Goal: Task Accomplishment & Management: Use online tool/utility

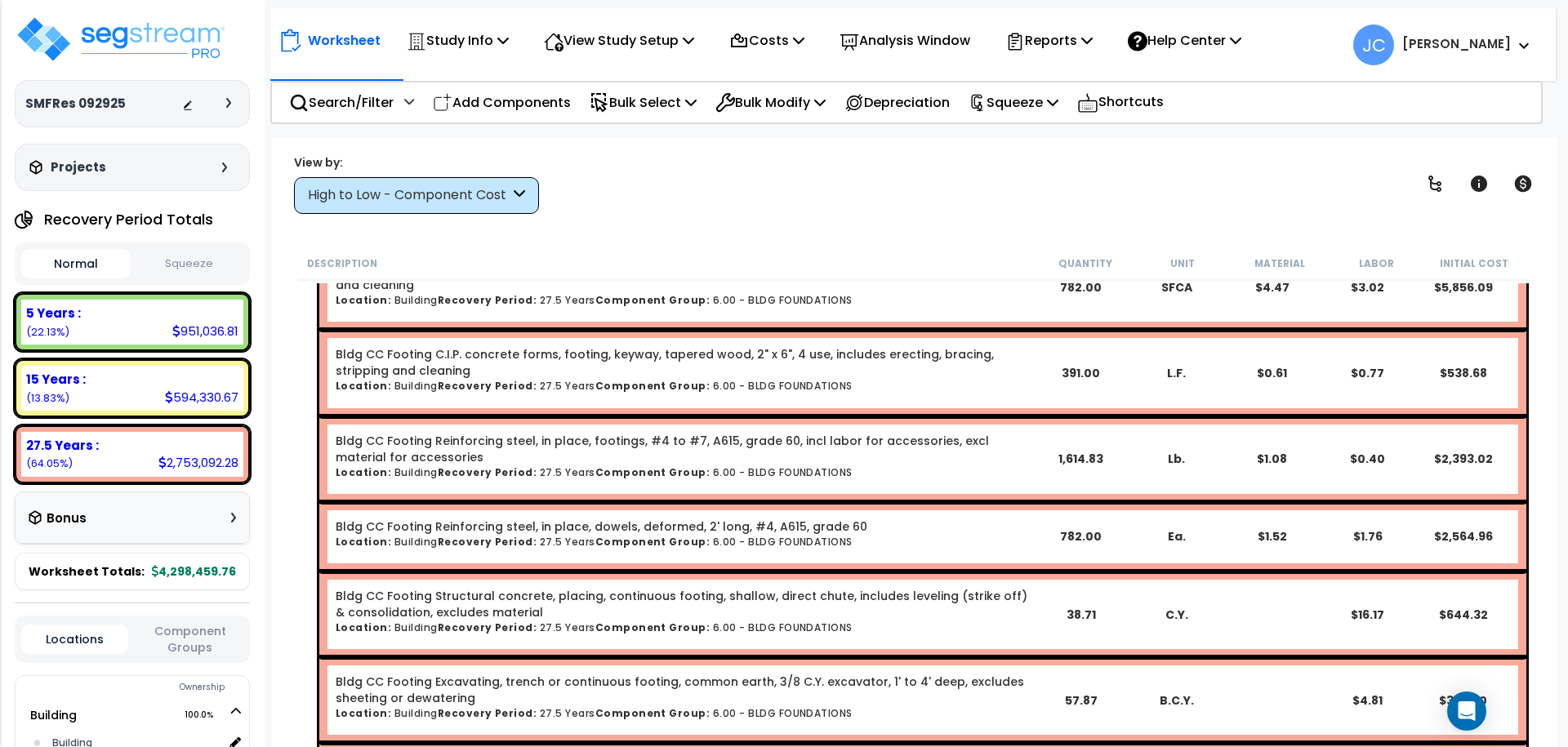
scroll to position [24430, 0]
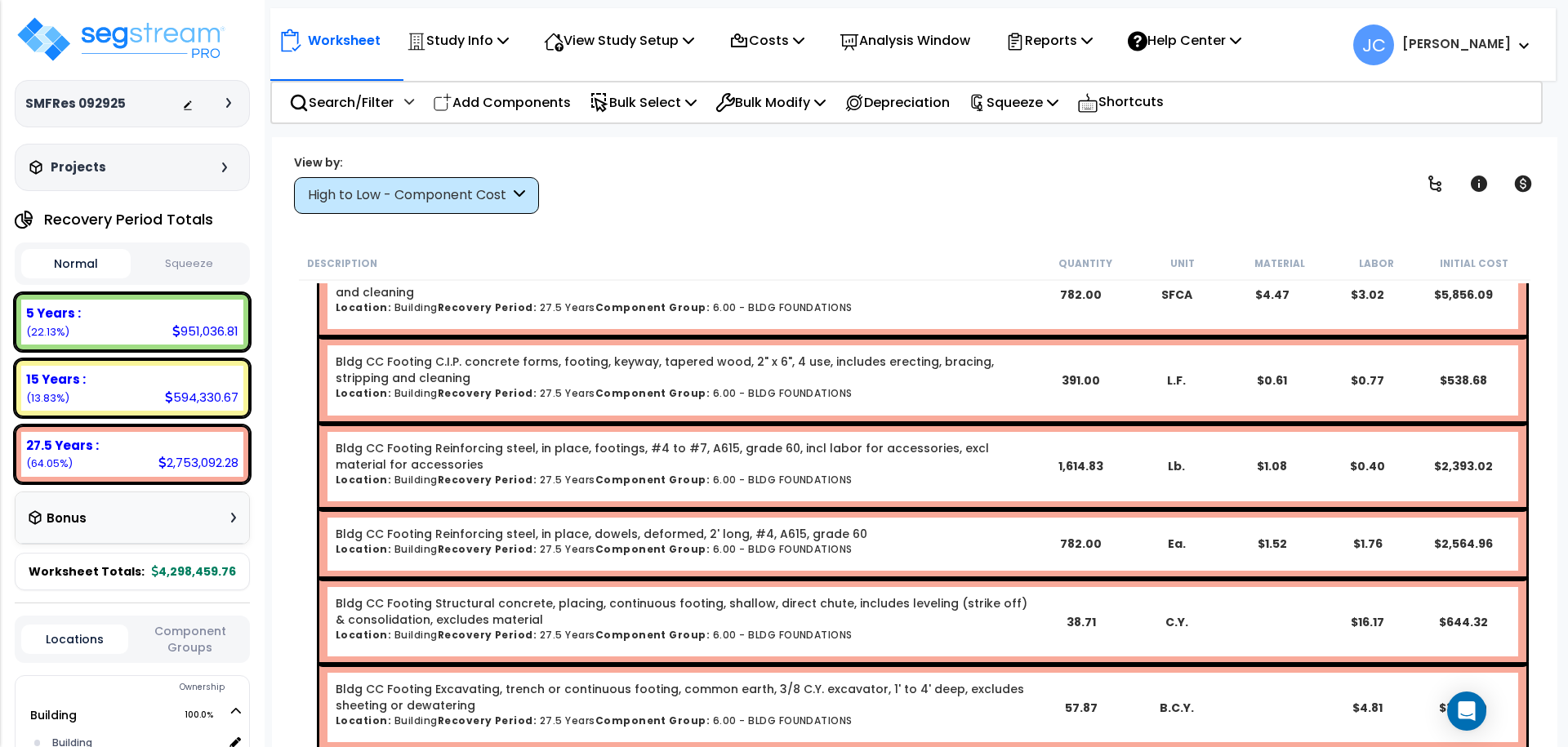
click at [464, 184] on div "High to Low - Component Cost" at bounding box center [416, 195] width 245 height 37
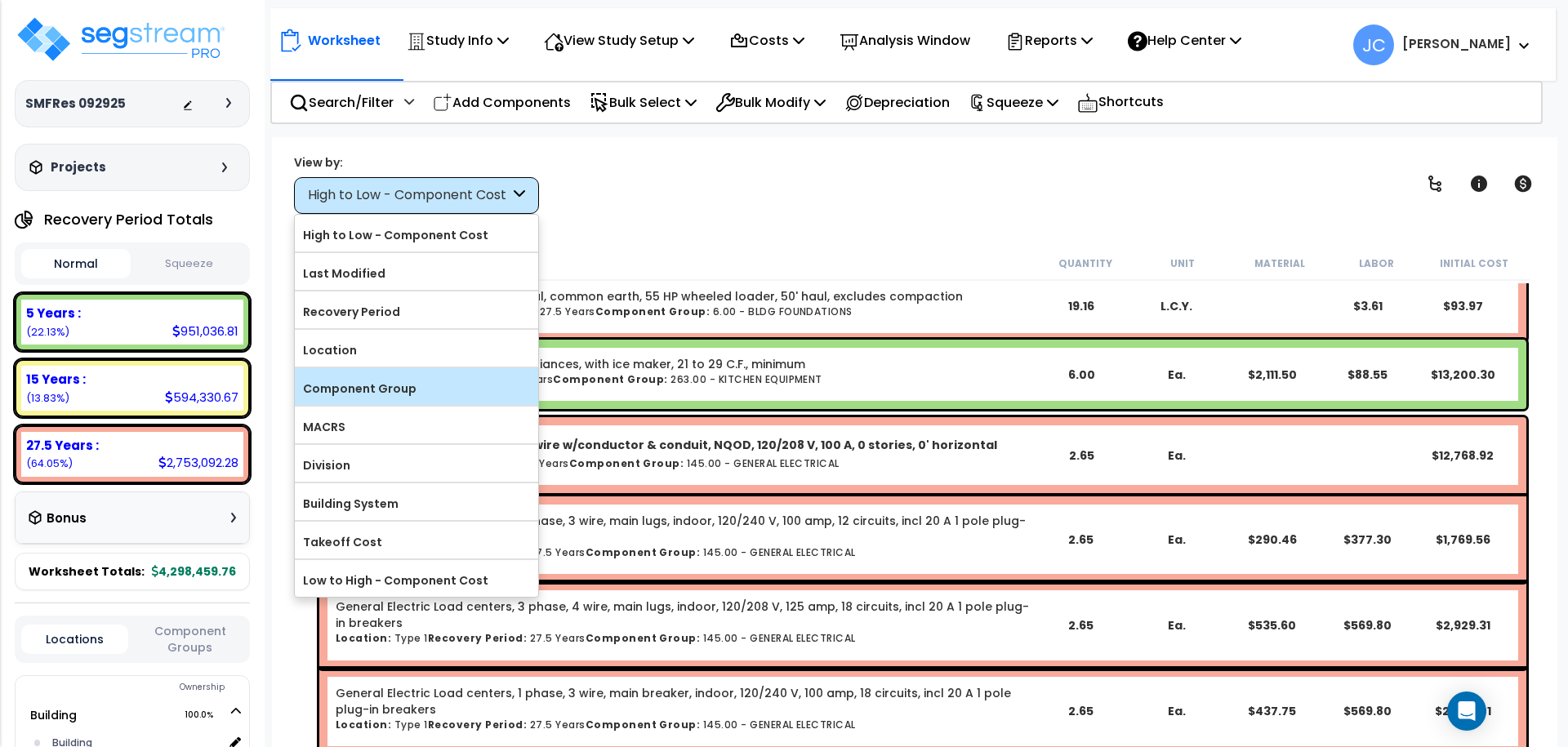
click at [436, 387] on label "Component Group" at bounding box center [416, 388] width 243 height 25
click at [0, 0] on input "Component Group" at bounding box center [0, 0] width 0 height 0
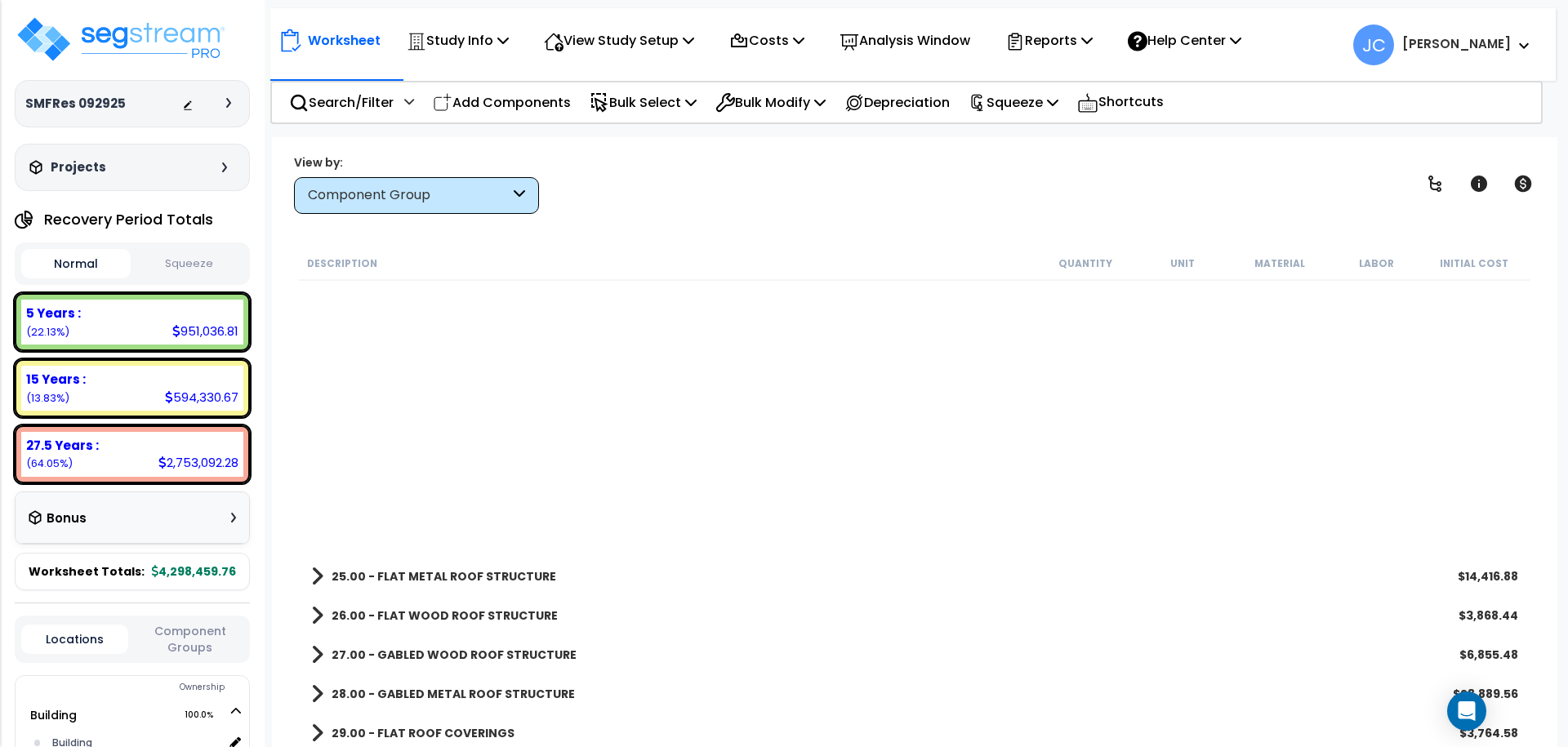
scroll to position [0, 0]
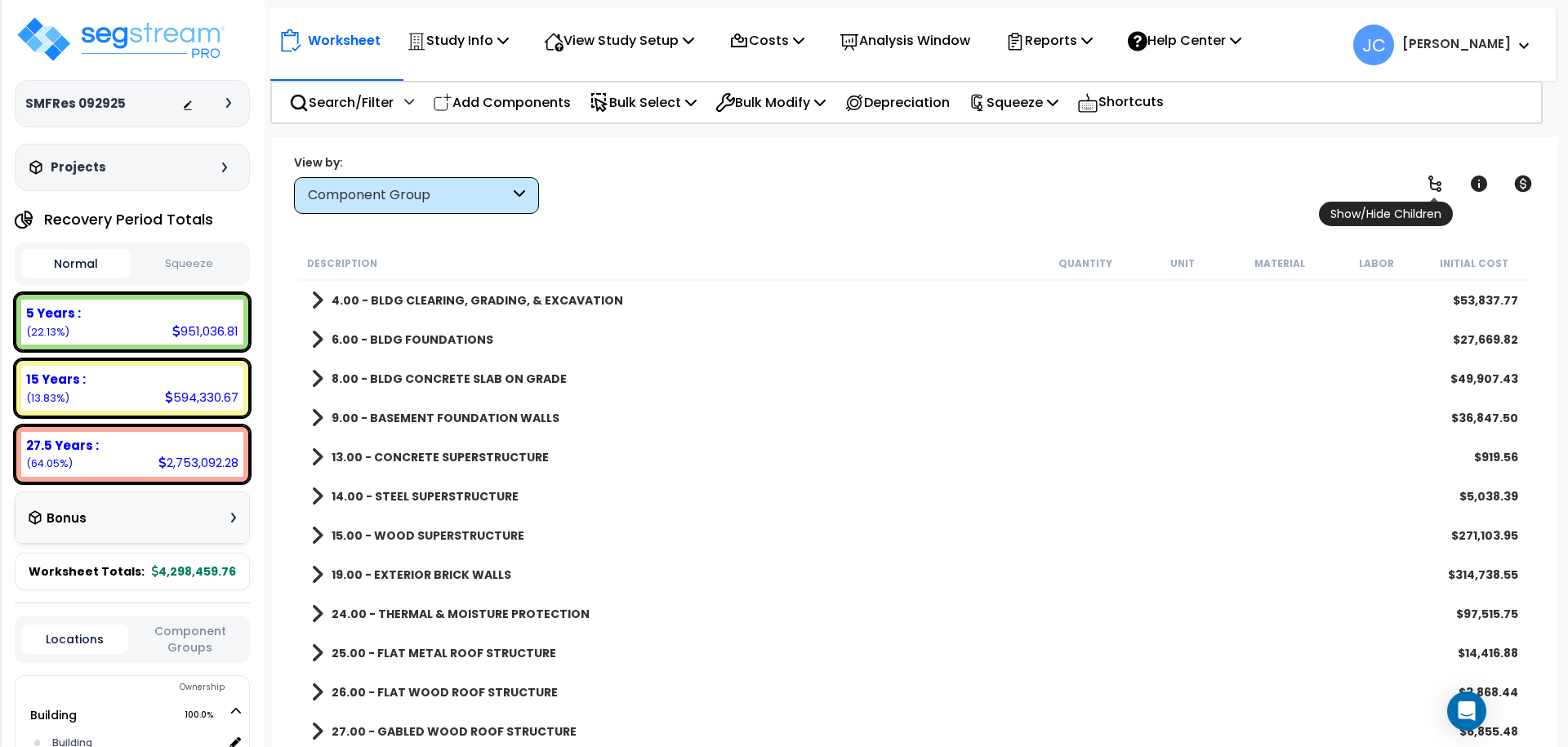
click at [1445, 180] on link at bounding box center [1434, 184] width 36 height 36
click at [1444, 180] on link at bounding box center [1434, 184] width 36 height 36
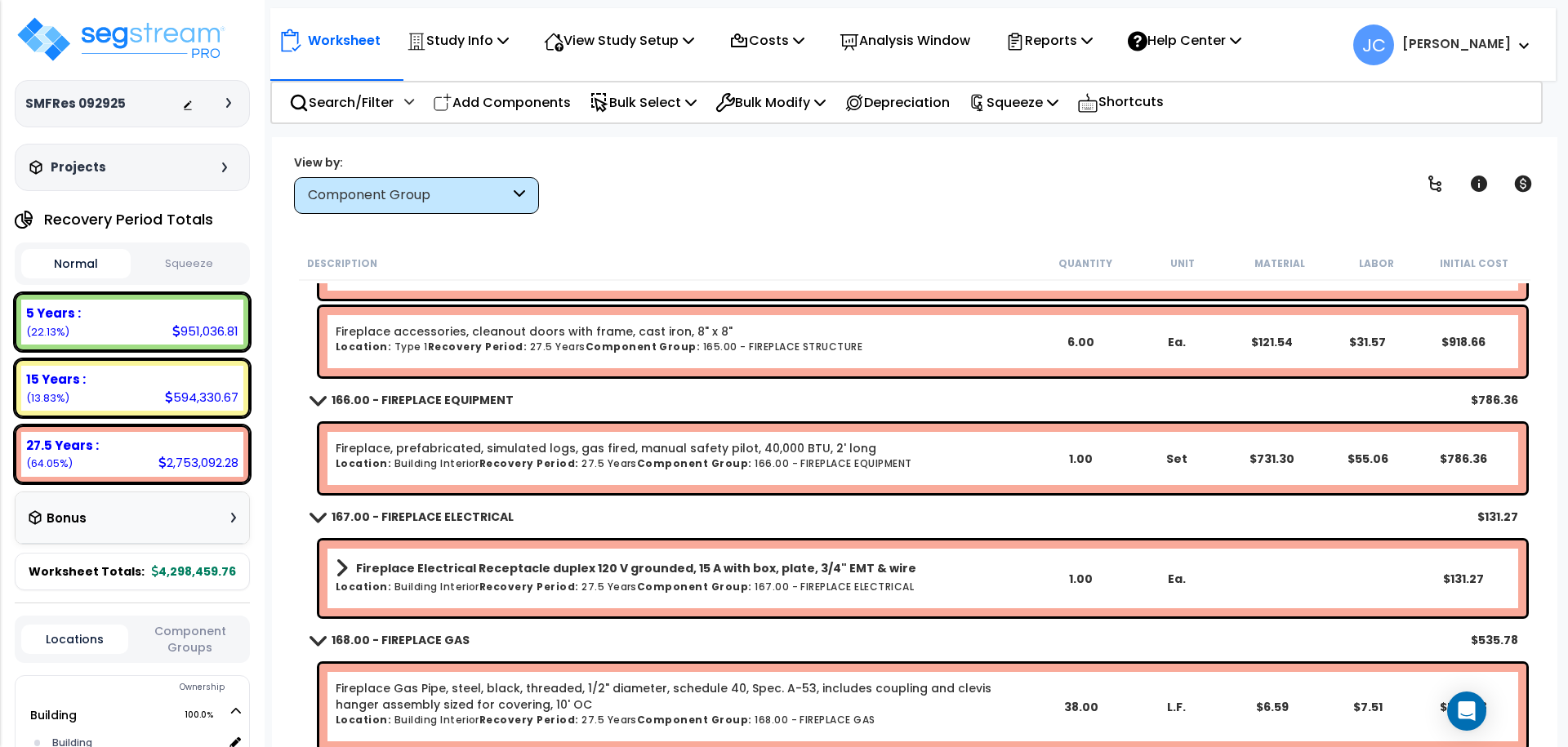
scroll to position [27541, 0]
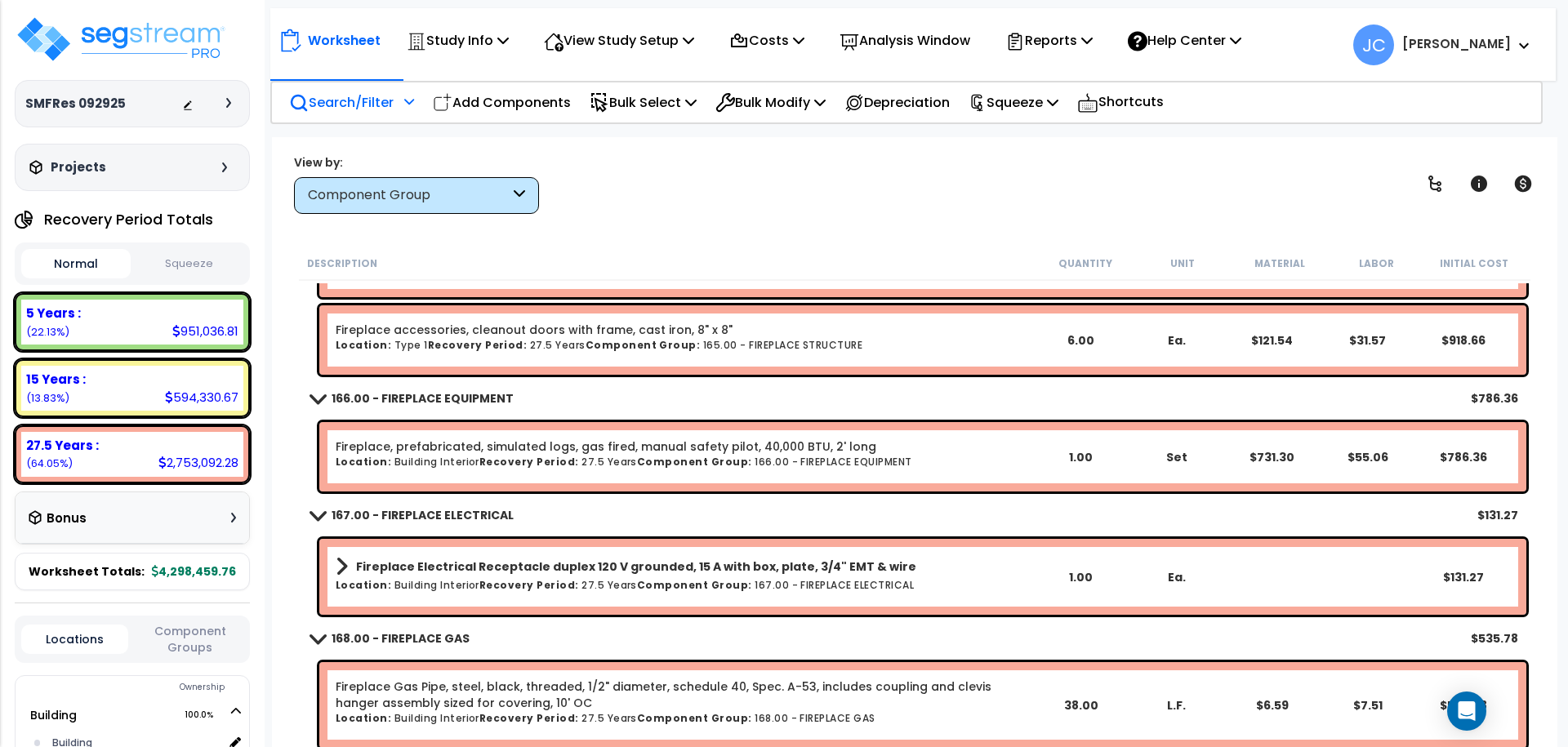
click at [368, 102] on p "Search/Filter" at bounding box center [341, 102] width 104 height 22
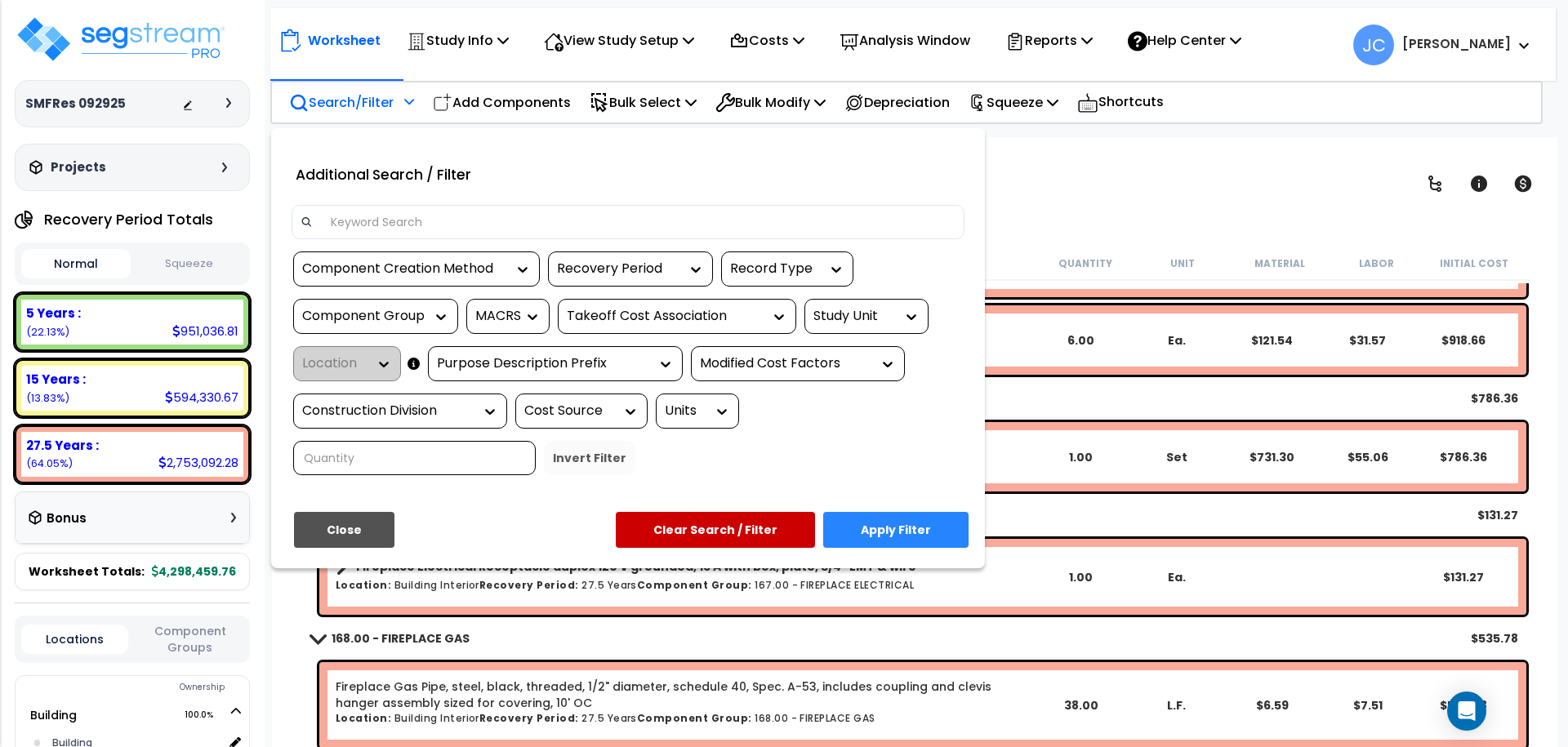
click at [369, 313] on div "Component Group" at bounding box center [363, 316] width 122 height 19
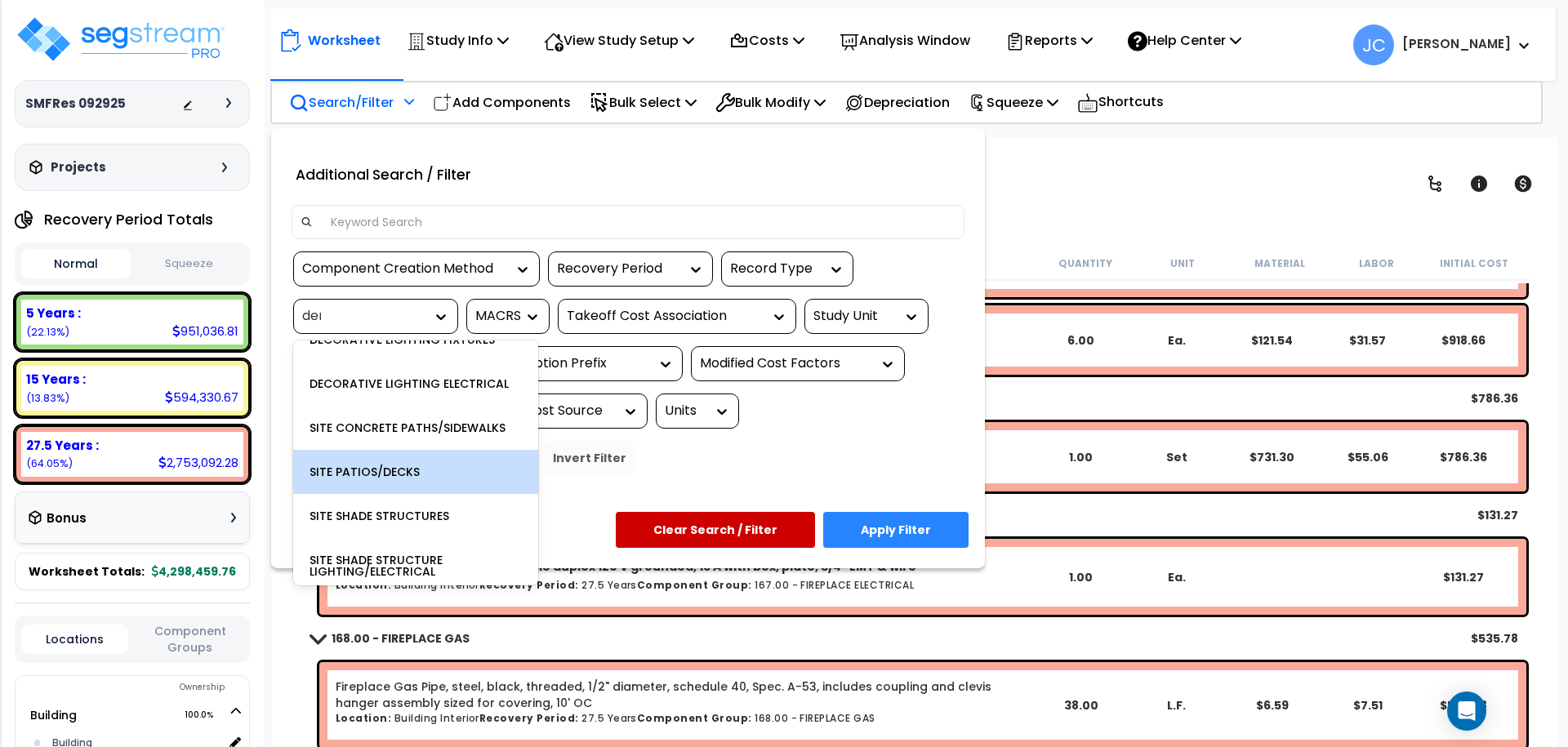
scroll to position [0, 0]
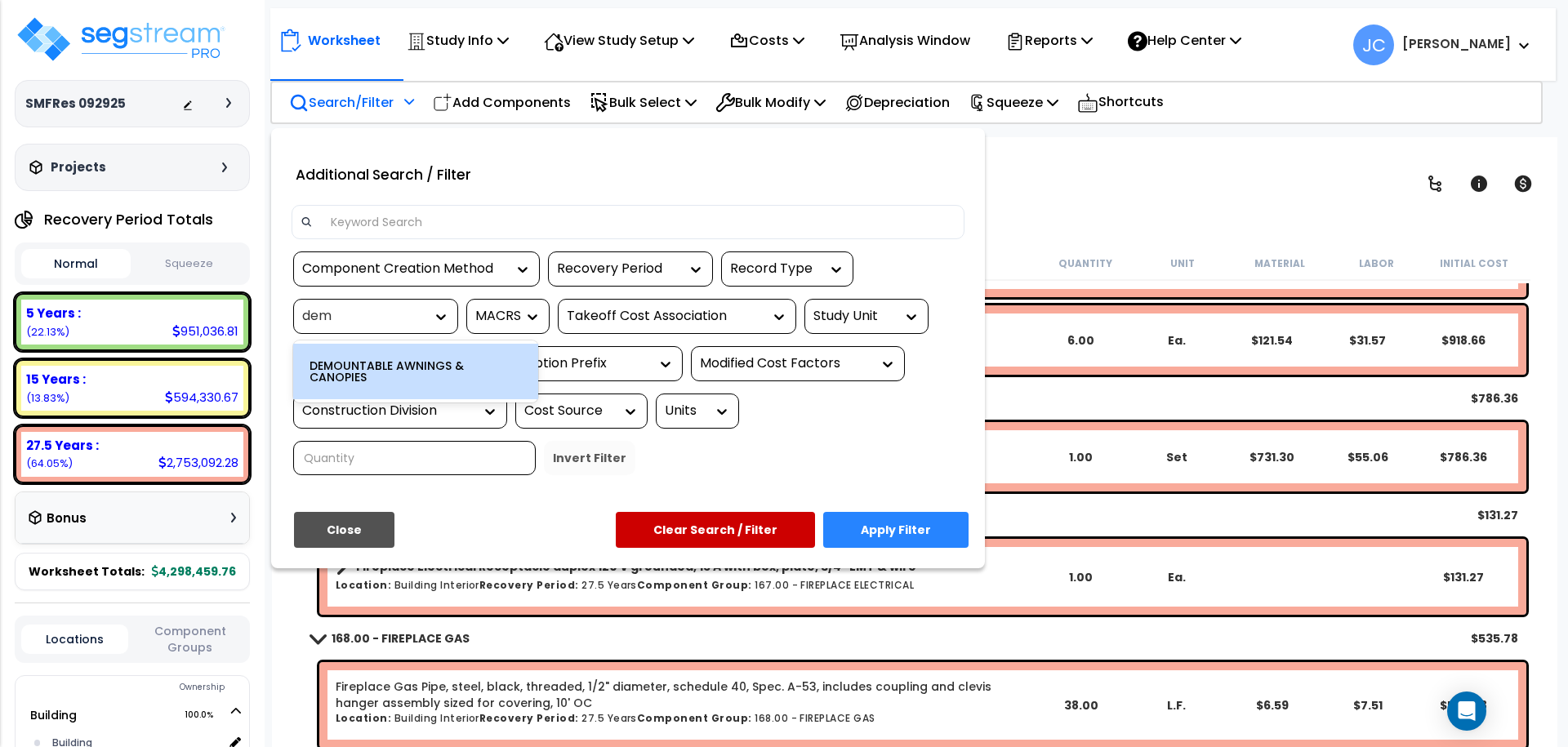
type input "demo"
click at [200, 637] on button "Component Groups" at bounding box center [189, 639] width 107 height 34
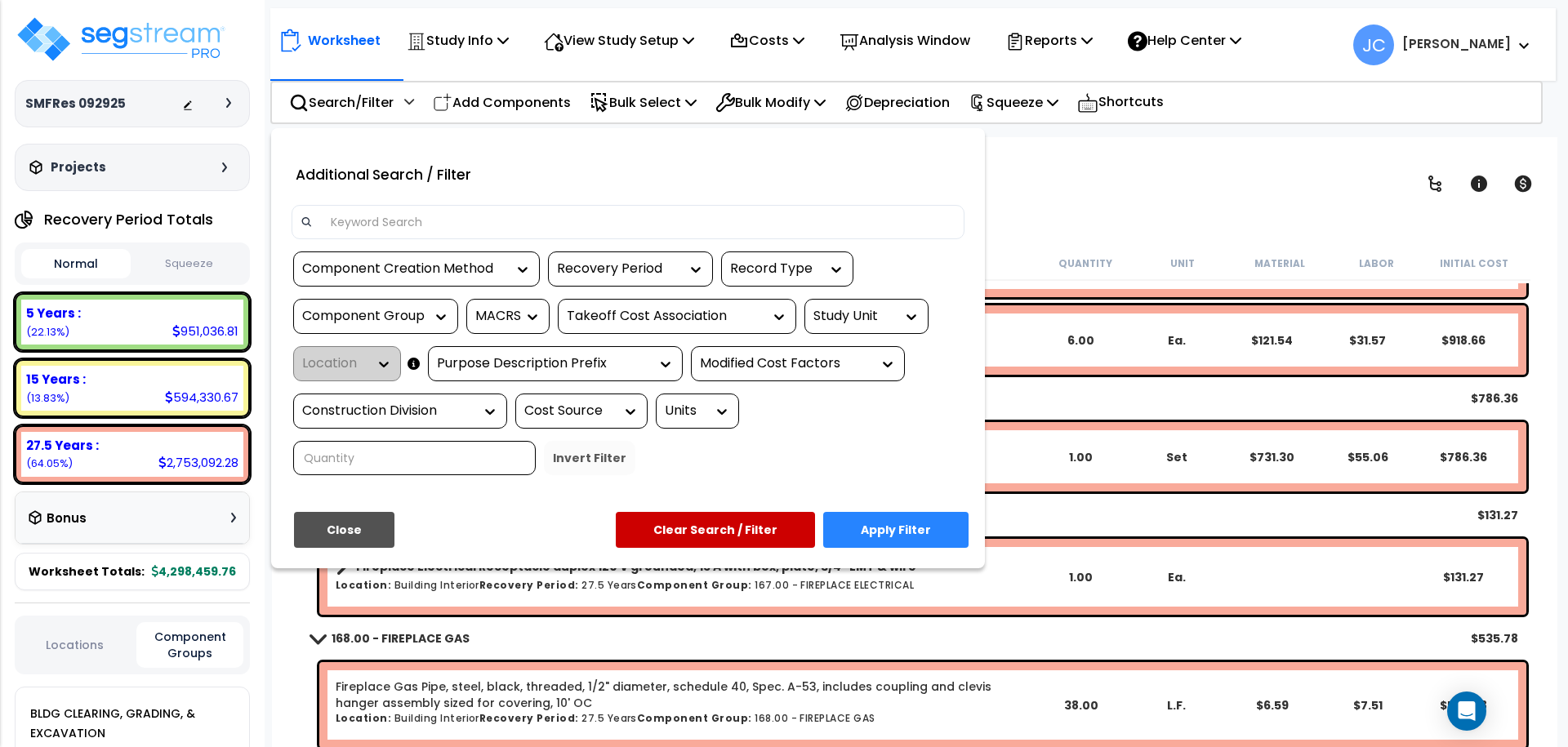
click at [200, 637] on button "Component Groups" at bounding box center [189, 645] width 107 height 45
click at [84, 661] on div "Locations Component Groups" at bounding box center [133, 645] width 235 height 59
click at [71, 643] on button "Locations" at bounding box center [74, 645] width 107 height 18
click at [419, 314] on div "Component Group" at bounding box center [363, 316] width 122 height 19
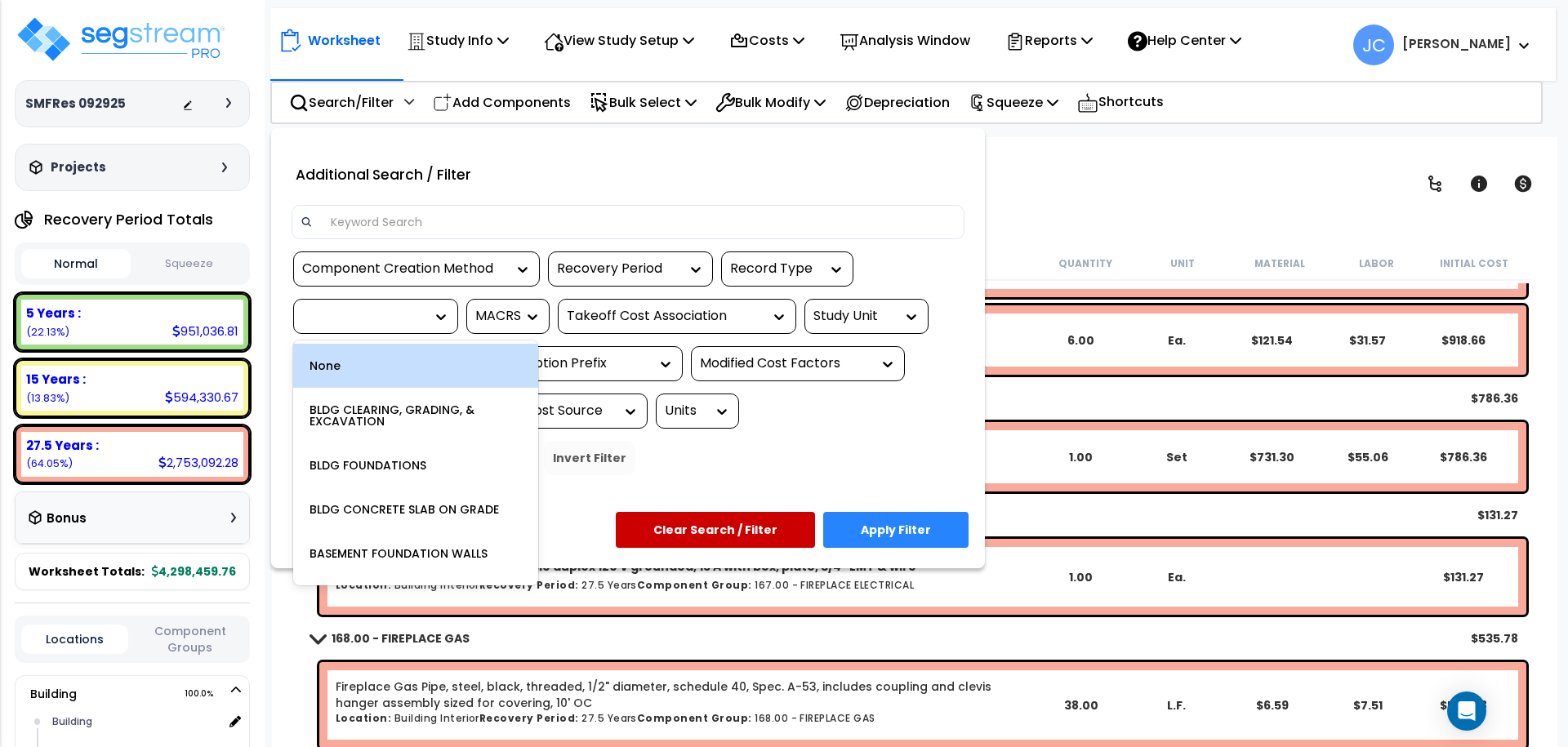
click at [396, 382] on div "None" at bounding box center [416, 365] width 245 height 44
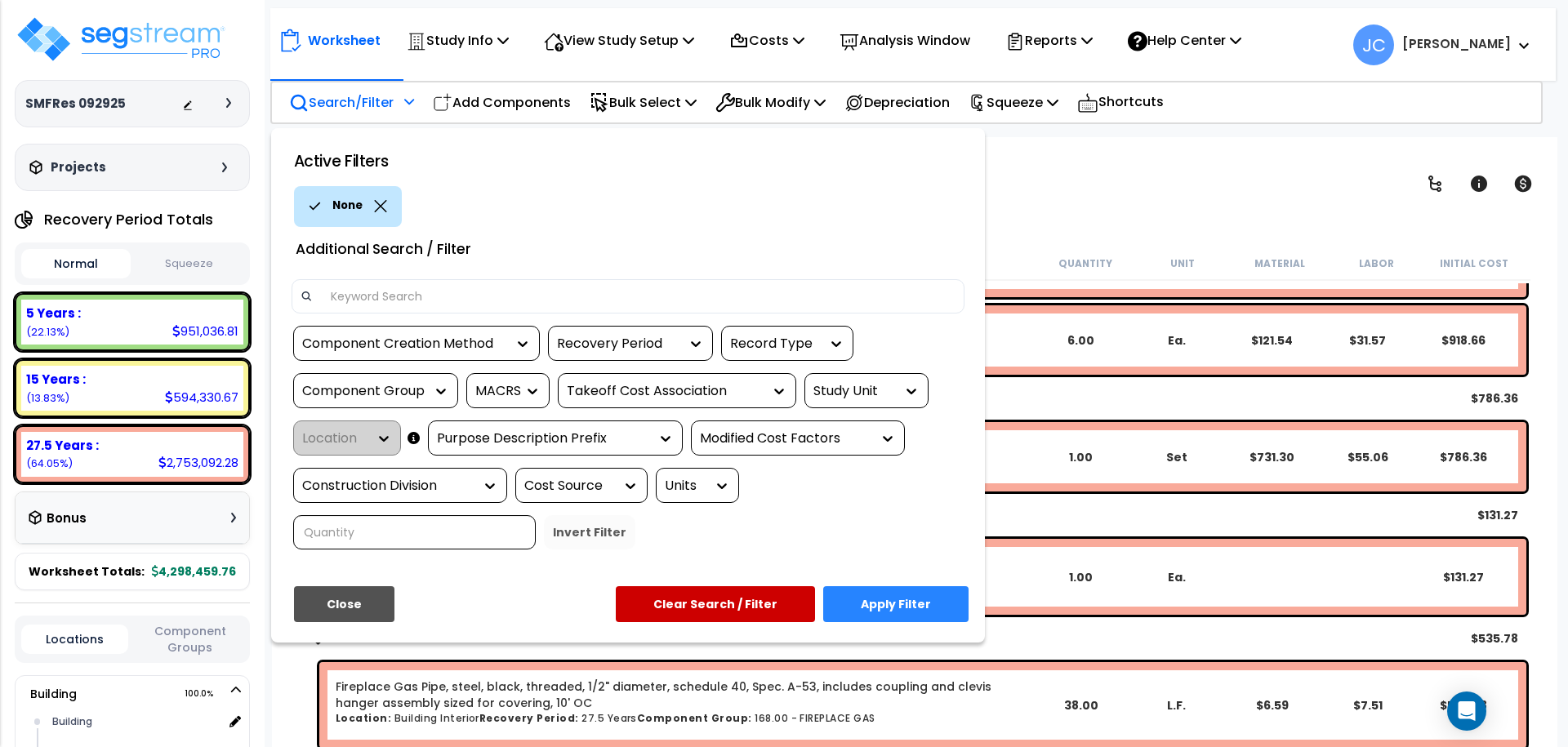
click at [922, 586] on button "Apply Filter" at bounding box center [895, 604] width 145 height 36
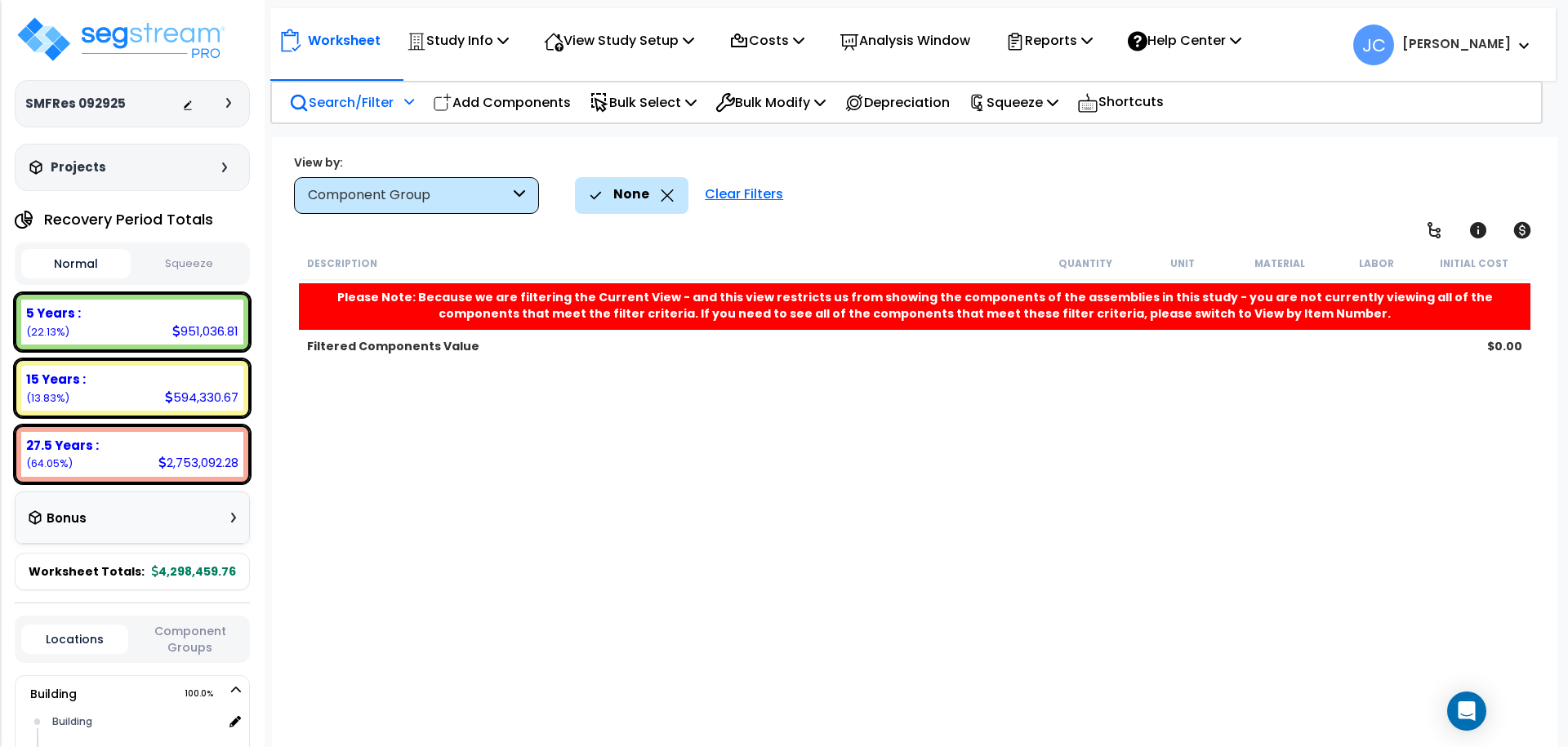
click at [757, 196] on div "Clear Filters" at bounding box center [743, 195] width 95 height 36
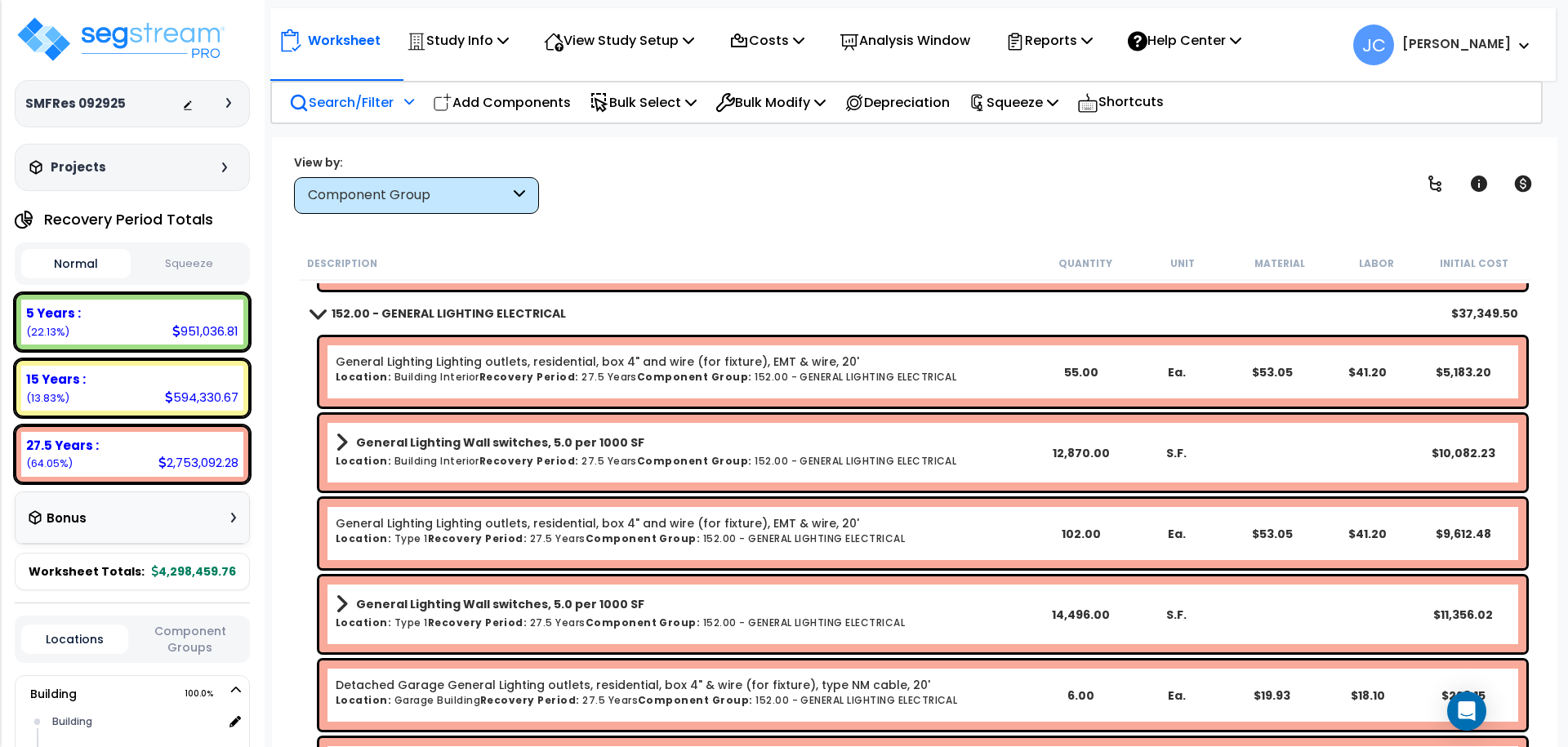
scroll to position [20417, 0]
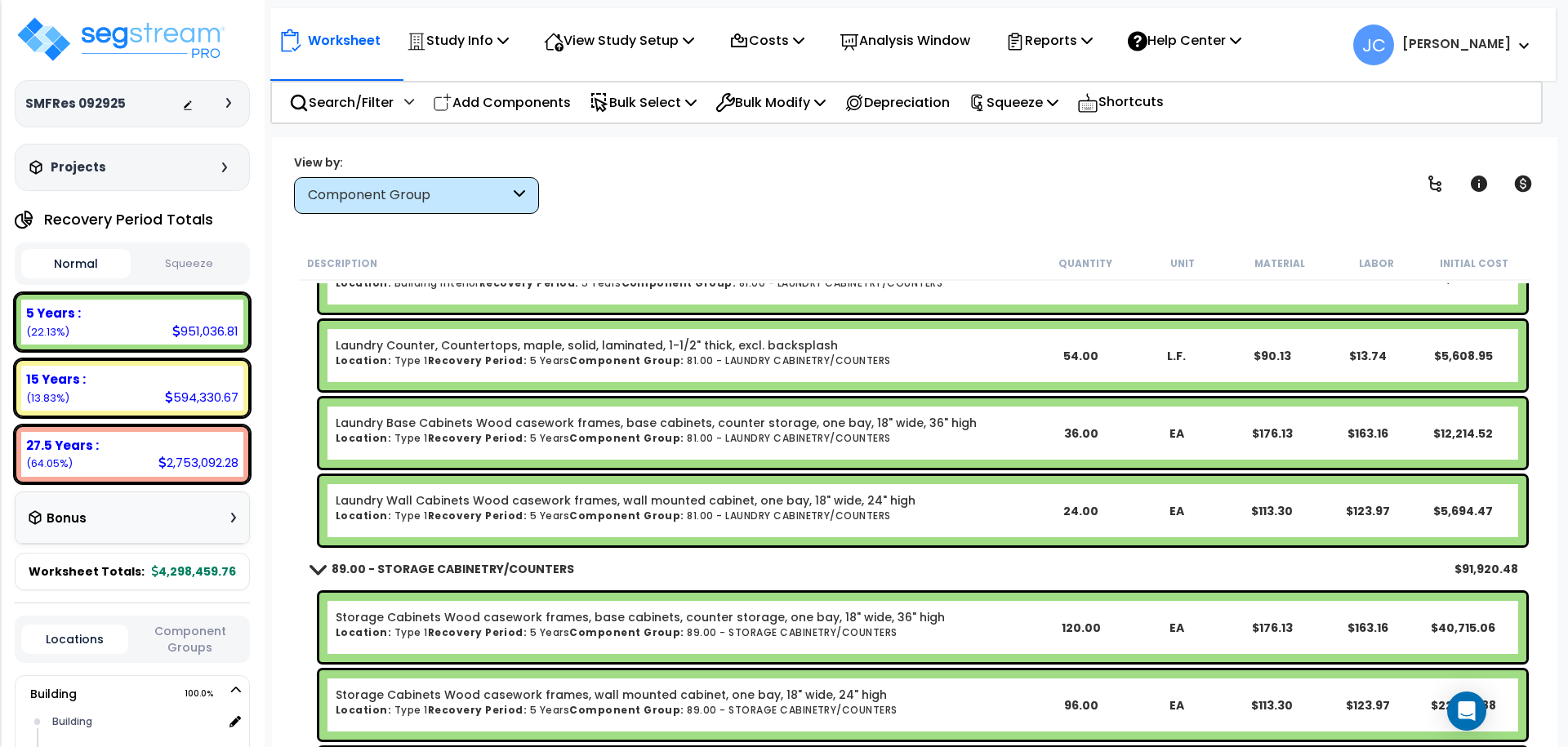
scroll to position [9931, 0]
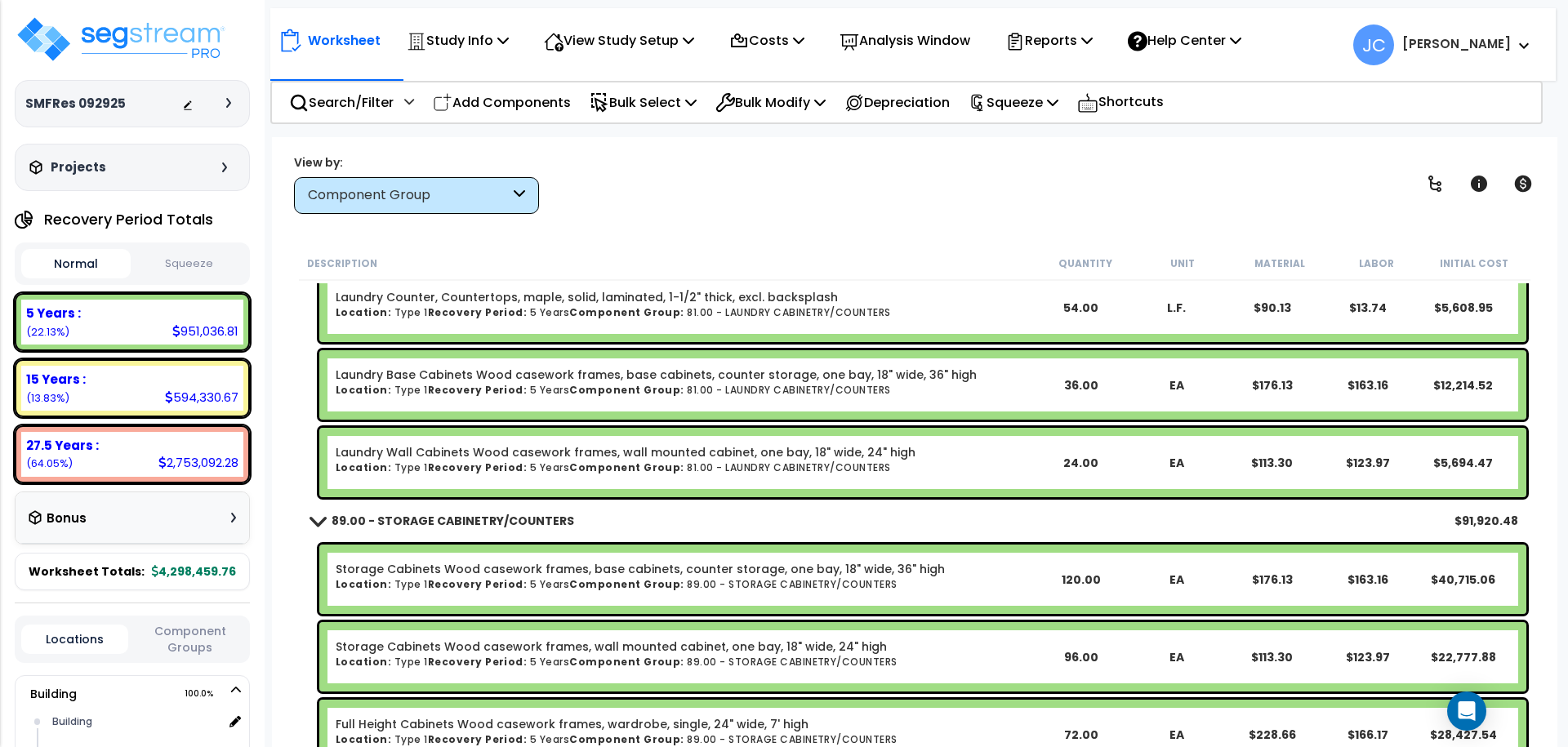
click at [1485, 50] on b "[PERSON_NAME]" at bounding box center [1455, 44] width 109 height 17
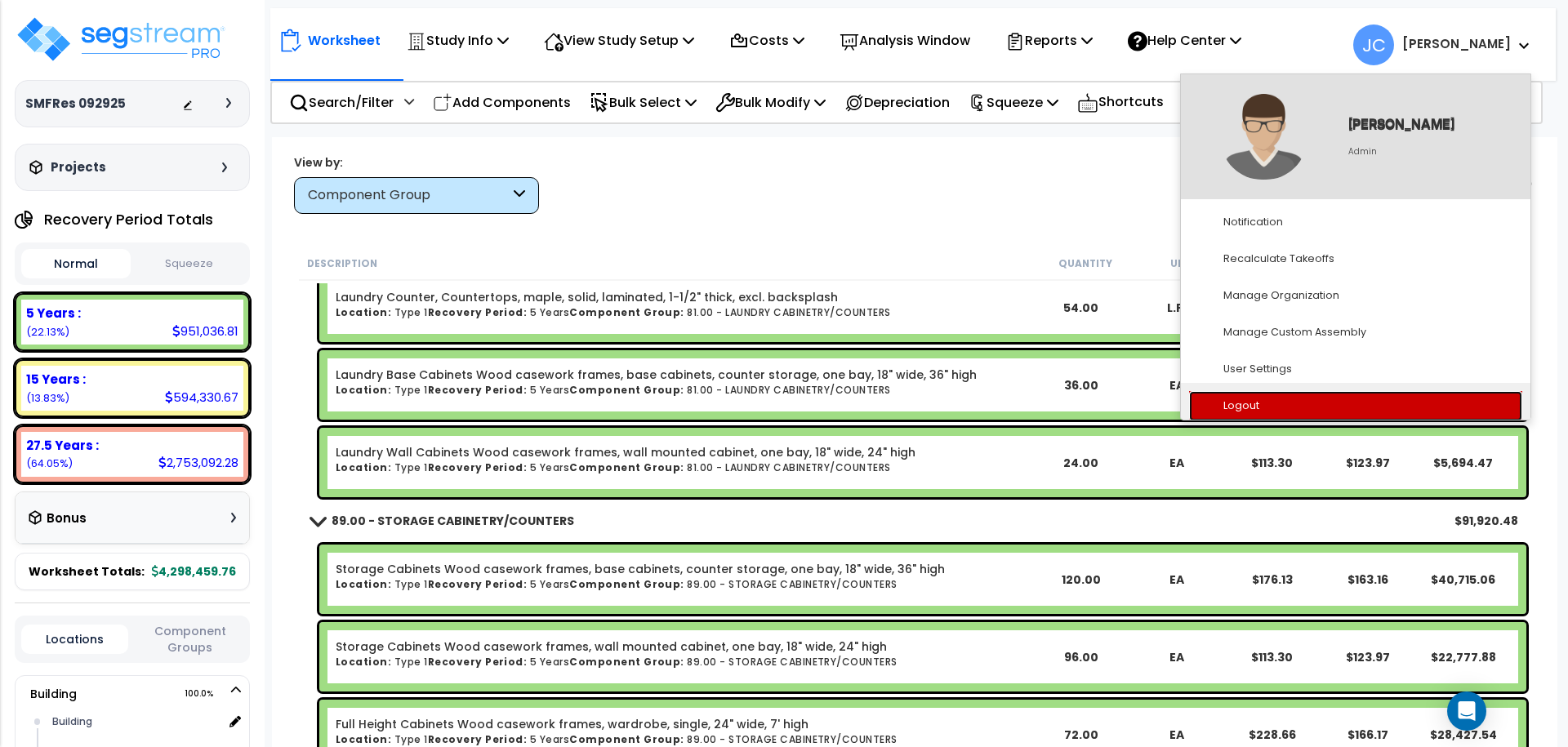
click at [1272, 396] on link "Logout" at bounding box center [1355, 406] width 333 height 30
